Goal: Obtain resource: Download file/media

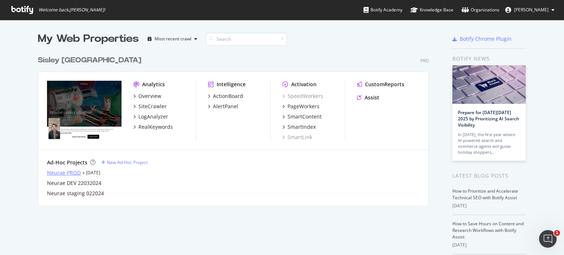
click at [73, 172] on div "Neurae PROD" at bounding box center [64, 172] width 34 height 7
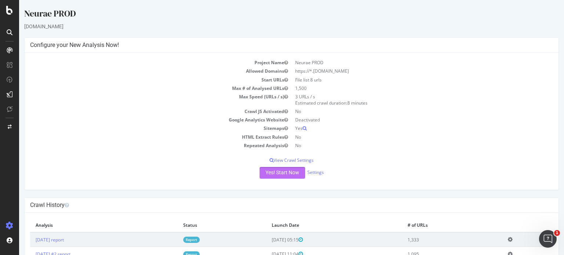
click at [279, 174] on button "Yes! Start Now" at bounding box center [283, 173] width 46 height 12
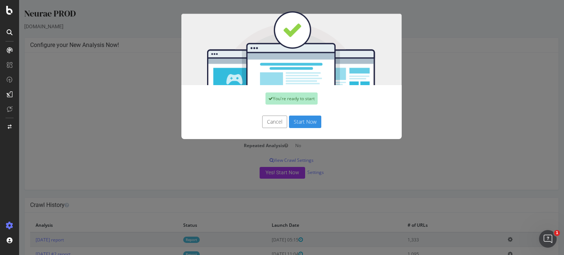
click at [300, 122] on button "Start Now" at bounding box center [305, 122] width 32 height 12
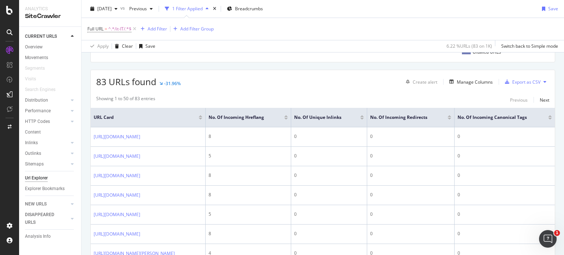
scroll to position [114, 0]
click at [111, 10] on span "2025 Sep. 26th" at bounding box center [104, 9] width 14 height 6
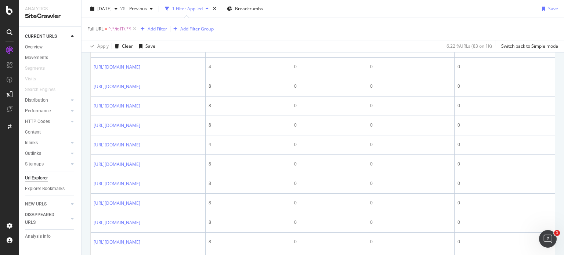
scroll to position [475, 0]
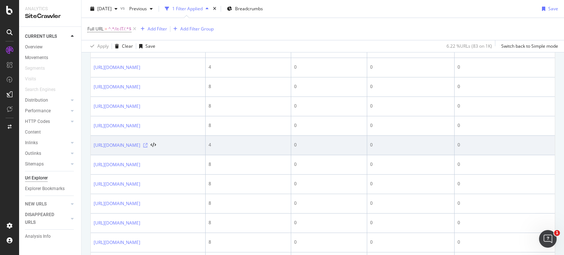
click at [148, 148] on icon at bounding box center [145, 145] width 4 height 4
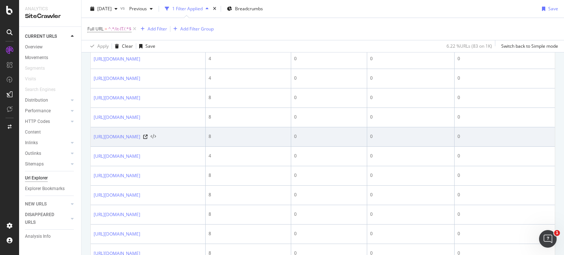
scroll to position [550, 0]
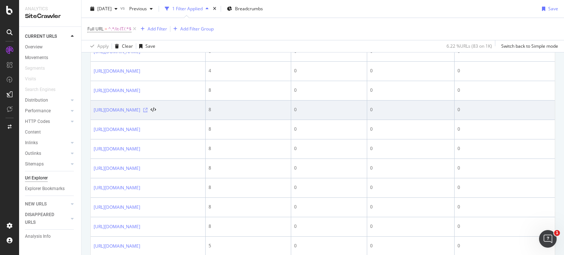
click at [148, 112] on icon at bounding box center [145, 110] width 4 height 4
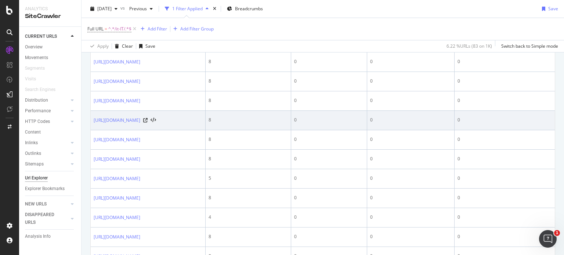
scroll to position [617, 0]
click at [148, 123] on icon at bounding box center [145, 121] width 4 height 4
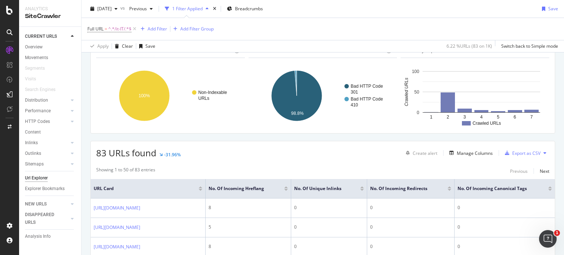
scroll to position [0, 0]
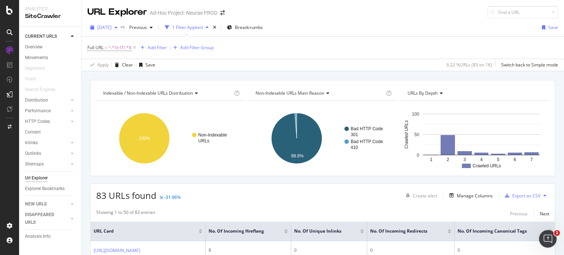
click at [112, 25] on span "2025 Sep. 26th" at bounding box center [104, 27] width 14 height 6
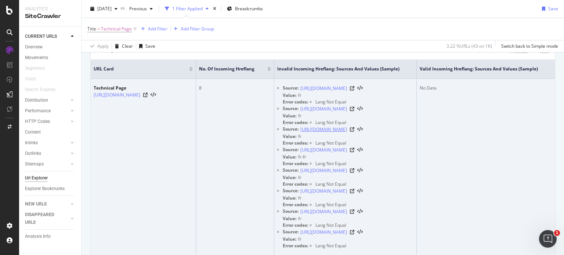
scroll to position [0, 48]
click at [354, 89] on icon at bounding box center [352, 88] width 4 height 4
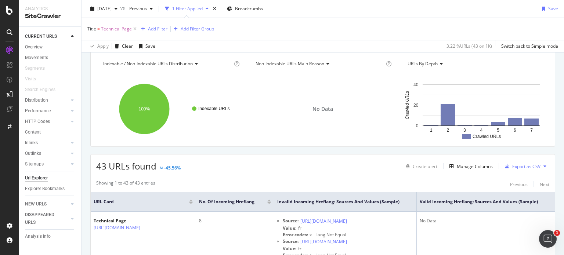
scroll to position [0, 0]
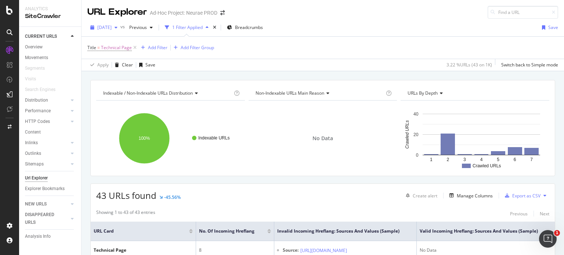
click at [116, 23] on div "2025 Sep. 26th" at bounding box center [103, 27] width 33 height 11
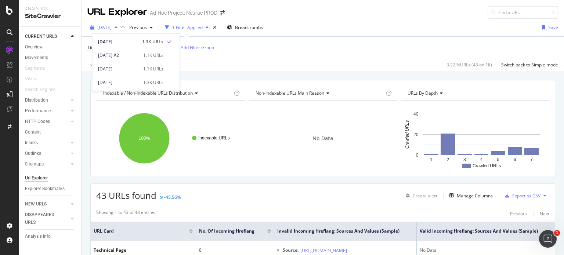
click at [112, 25] on span "2025 Sep. 26th" at bounding box center [104, 27] width 14 height 6
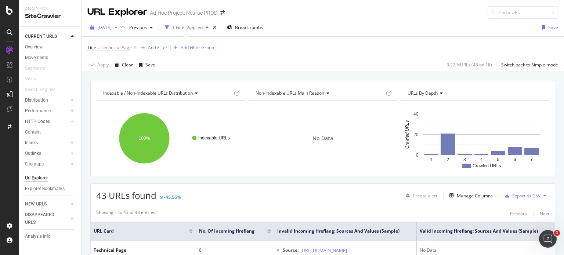
click at [112, 27] on span "[DATE]" at bounding box center [104, 27] width 14 height 6
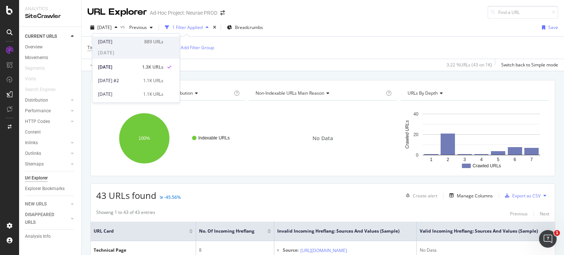
click at [122, 40] on div "2025 Oct. 1st" at bounding box center [119, 42] width 42 height 7
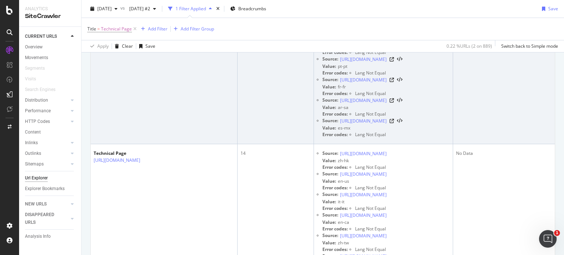
scroll to position [624, 0]
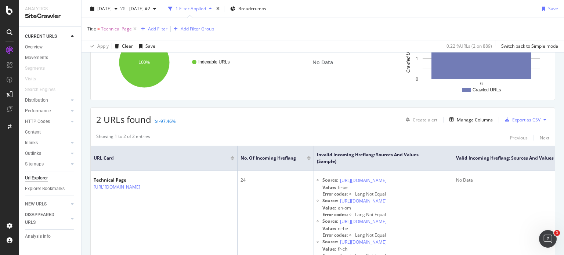
scroll to position [73, 0]
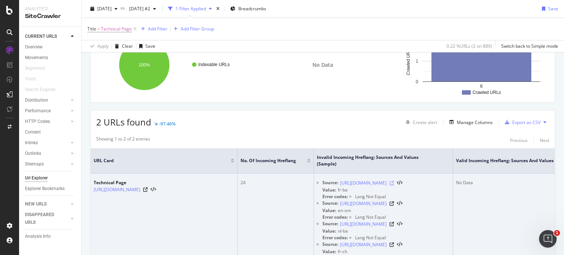
click at [394, 183] on icon at bounding box center [392, 183] width 4 height 4
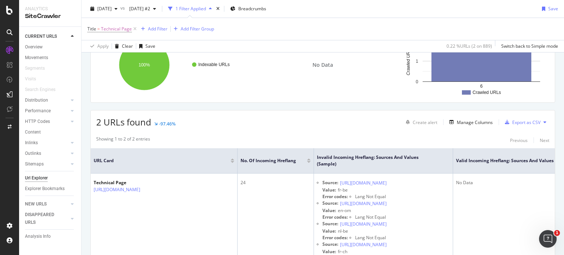
scroll to position [147, 0]
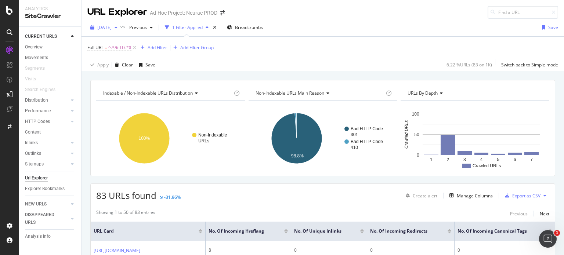
click at [111, 32] on div "[DATE]" at bounding box center [103, 27] width 33 height 11
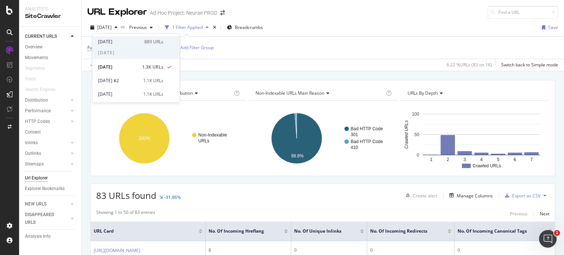
click at [116, 38] on div "2025 Oct. 1st 889 URLs" at bounding box center [135, 41] width 87 height 11
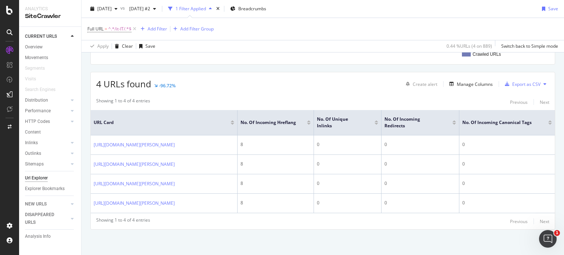
scroll to position [140, 0]
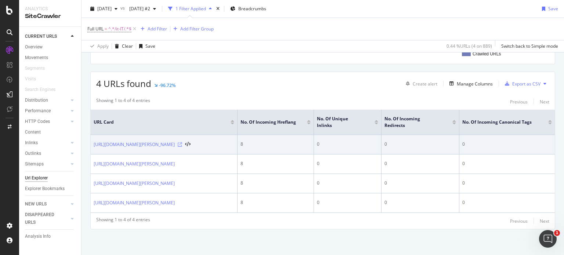
click at [182, 143] on icon at bounding box center [180, 145] width 4 height 4
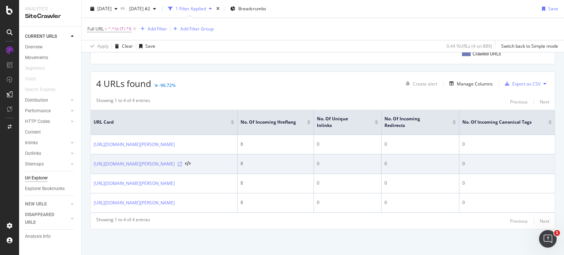
click at [182, 162] on icon at bounding box center [180, 164] width 4 height 4
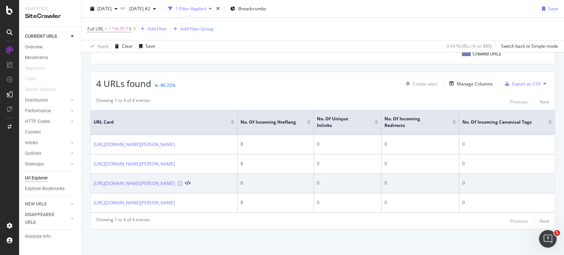
click at [182, 181] on icon at bounding box center [180, 183] width 4 height 4
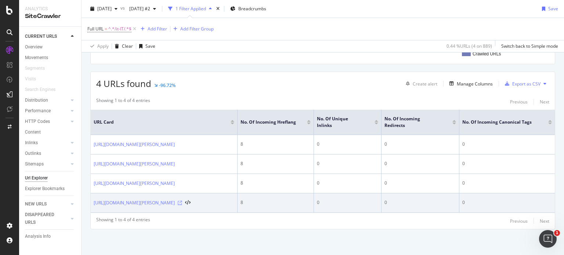
click at [182, 201] on icon at bounding box center [180, 203] width 4 height 4
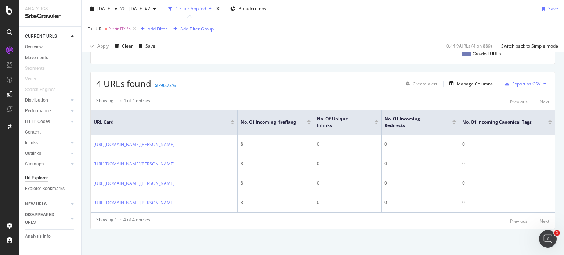
click at [119, 29] on span "^.*/it-IT/.*$" at bounding box center [119, 29] width 23 height 10
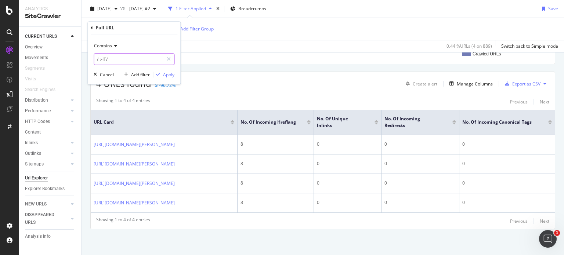
click at [108, 61] on input "/it-IT/" at bounding box center [128, 60] width 69 height 12
click at [112, 62] on input "/it-IT/" at bounding box center [128, 60] width 69 height 12
click at [100, 60] on input "/it-IT/" at bounding box center [128, 60] width 69 height 12
click at [107, 61] on input "/fr-IT/" at bounding box center [128, 60] width 69 height 12
type input "/fr-FR/"
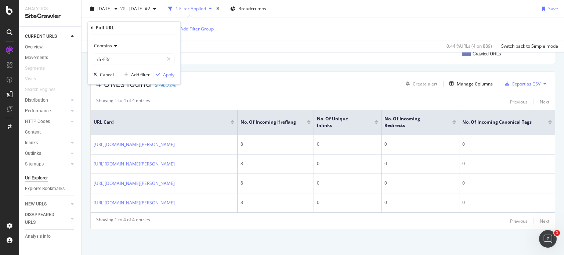
click at [165, 72] on div "Apply" at bounding box center [168, 75] width 11 height 6
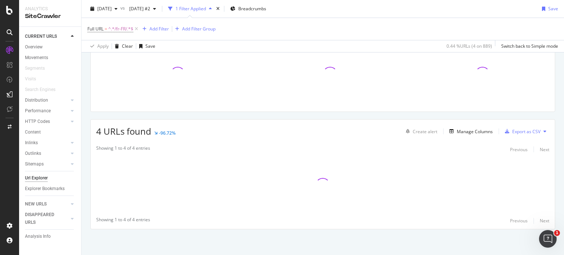
scroll to position [64, 0]
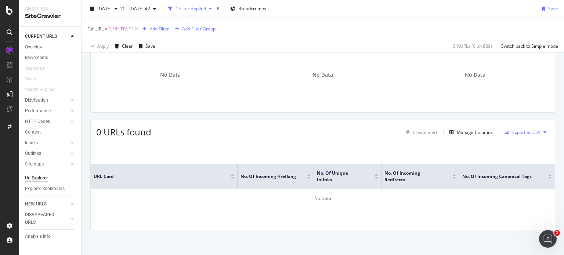
click at [125, 30] on span "^.*/fr-FR/.*$" at bounding box center [120, 29] width 25 height 10
click at [122, 55] on input "/fr-FR/" at bounding box center [128, 60] width 69 height 12
click at [121, 58] on input "/fr-FR/" at bounding box center [128, 60] width 69 height 12
drag, startPoint x: 125, startPoint y: 58, endPoint x: 99, endPoint y: 58, distance: 25.7
click at [99, 58] on input "/fr-FR/" at bounding box center [128, 60] width 69 height 12
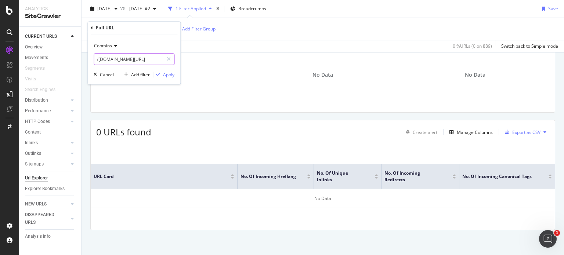
type input "/neurae.com/"
click at [168, 70] on div "Contains /neurae.com/ Cancel Add filter Apply" at bounding box center [134, 60] width 93 height 50
click at [168, 75] on div "Apply" at bounding box center [168, 75] width 11 height 6
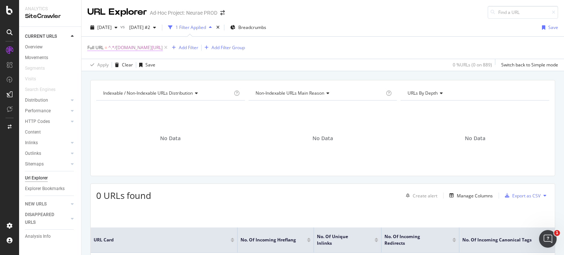
click at [134, 45] on span "^.*/neurae.com/.*$" at bounding box center [135, 48] width 54 height 10
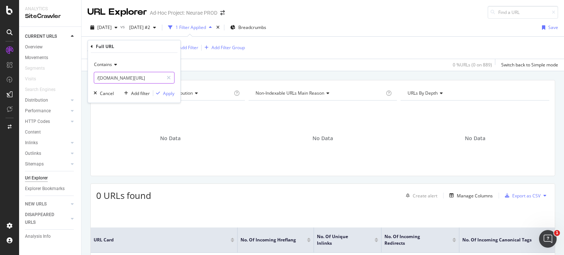
click at [127, 74] on input "/neurae.com/" at bounding box center [128, 78] width 69 height 12
click at [121, 78] on input "/neurae.com/" at bounding box center [128, 78] width 69 height 12
drag, startPoint x: 123, startPoint y: 79, endPoint x: 98, endPoint y: 75, distance: 24.8
click at [98, 75] on input "/neurae.com/" at bounding box center [128, 78] width 69 height 12
type input "/it-IT/"
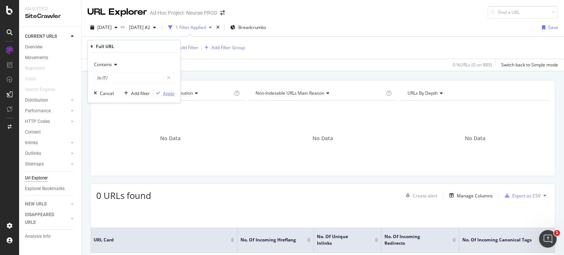
click at [170, 94] on div "Apply" at bounding box center [168, 93] width 11 height 6
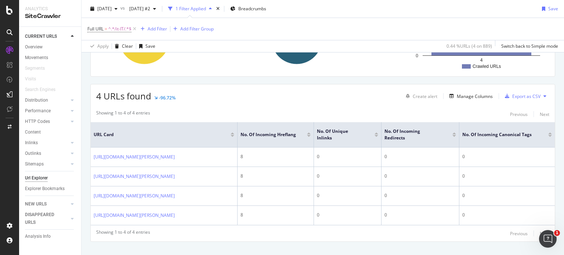
scroll to position [110, 0]
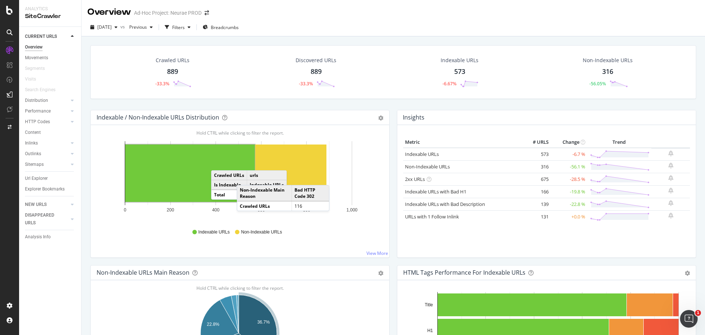
click at [175, 72] on div "889" at bounding box center [172, 72] width 11 height 10
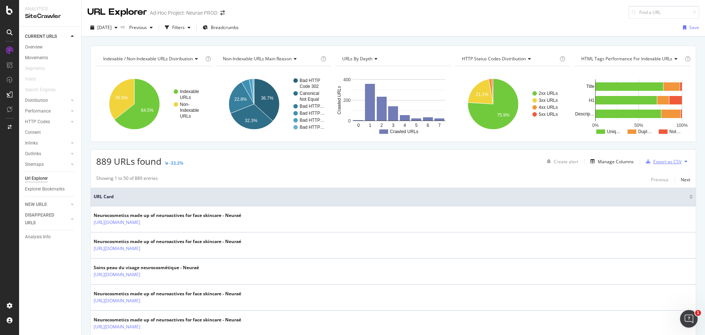
click at [660, 163] on div "Export as CSV" at bounding box center [667, 161] width 28 height 6
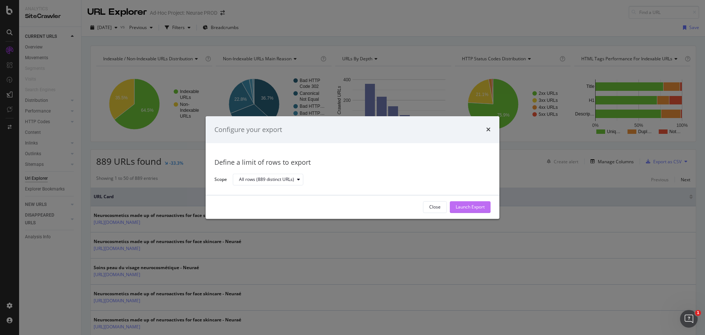
click at [464, 208] on div "Launch Export" at bounding box center [470, 207] width 29 height 6
